Goal: Transaction & Acquisition: Purchase product/service

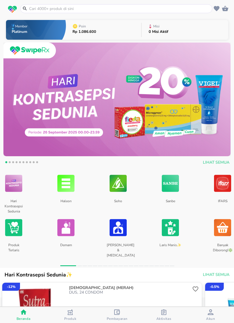
click at [196, 8] on input "text" at bounding box center [120, 9] width 182 height 6
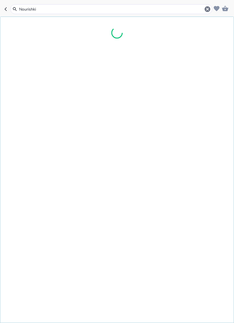
type input "Nourishkin"
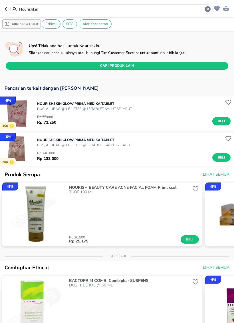
click at [124, 11] on input "Nourishkin" at bounding box center [112, 9] width 186 height 6
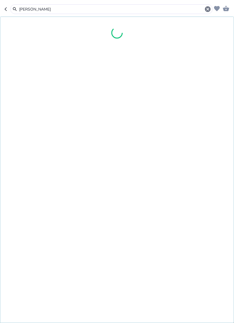
type input "[PERSON_NAME]"
